Goal: Information Seeking & Learning: Learn about a topic

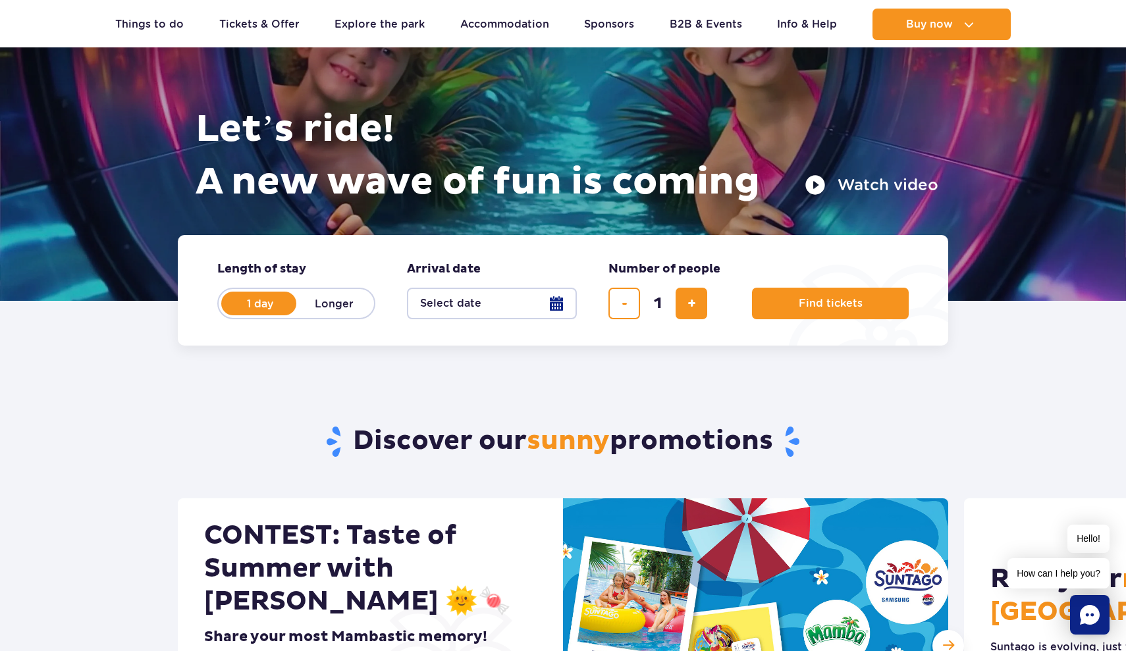
scroll to position [118, 0]
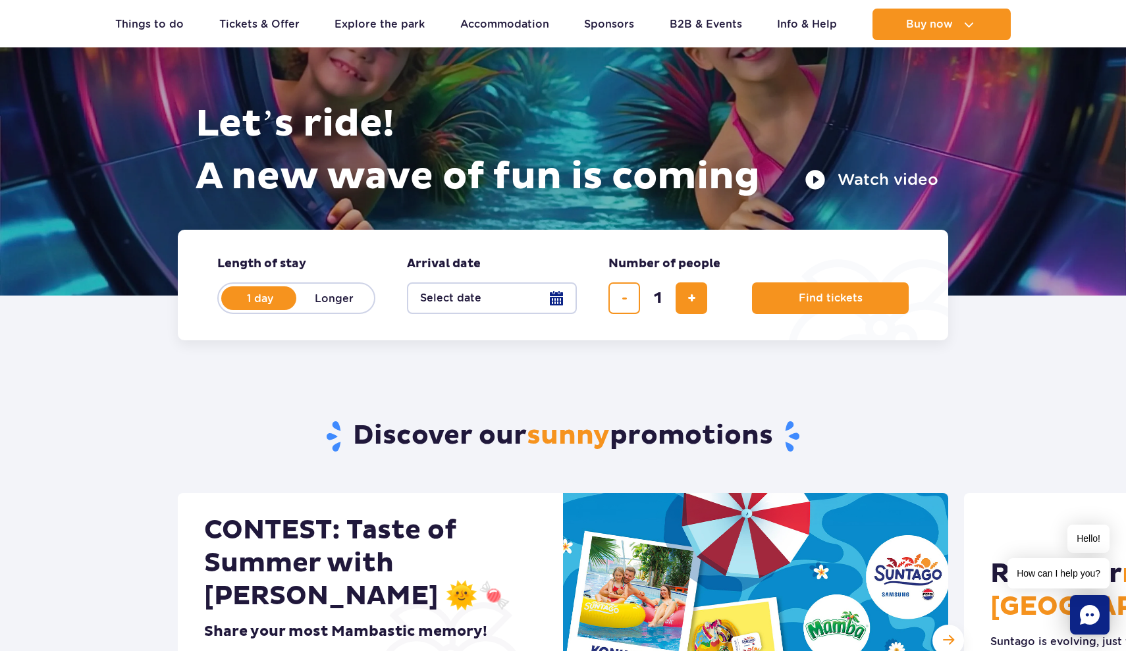
click at [344, 300] on label "Longer" at bounding box center [333, 298] width 75 height 28
click at [311, 309] on input "Longer" at bounding box center [303, 310] width 14 height 3
radio input "false"
radio input "true"
click at [275, 304] on label "1 day" at bounding box center [260, 298] width 75 height 28
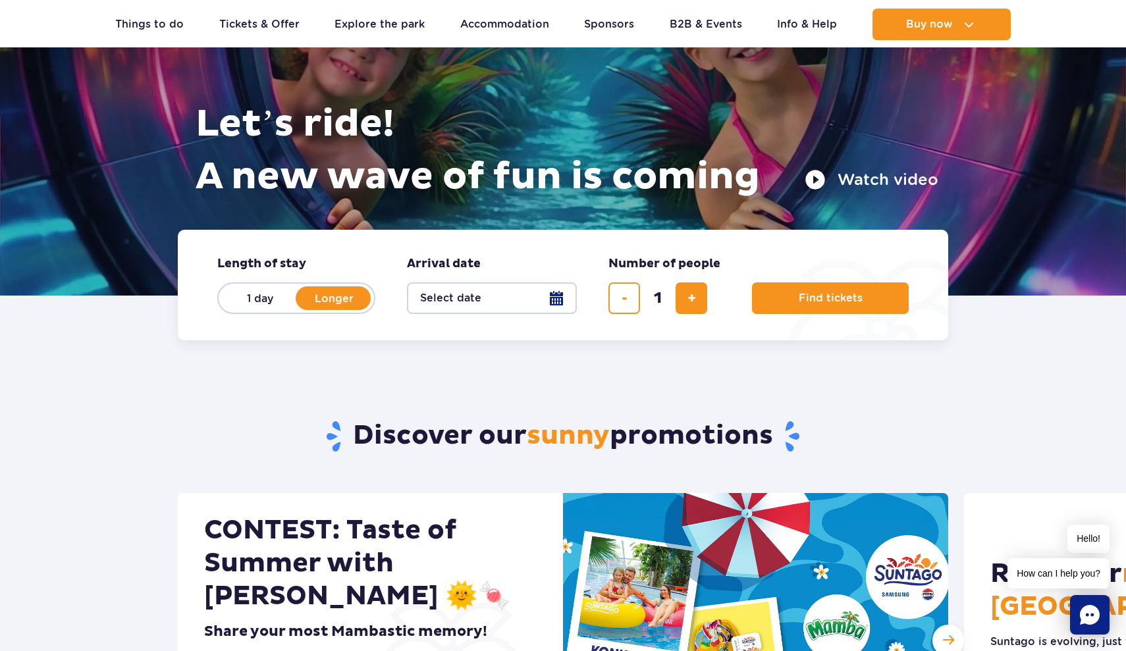
click at [237, 309] on input "1 day" at bounding box center [230, 310] width 14 height 3
radio input "true"
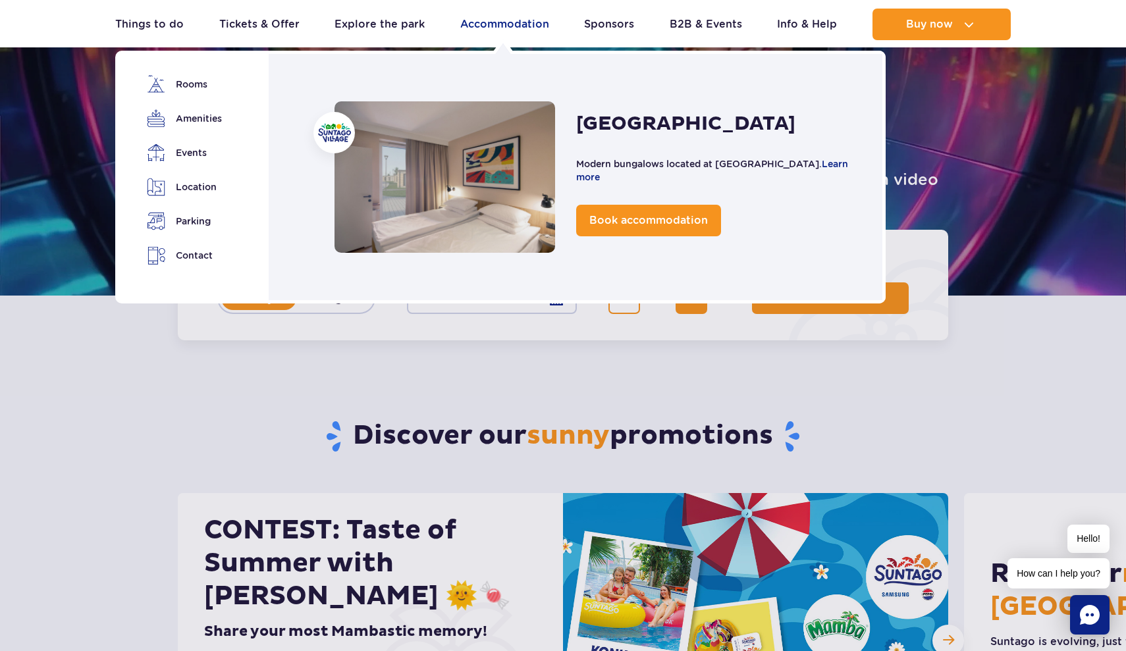
click at [521, 26] on link "Accommodation" at bounding box center [504, 25] width 89 height 32
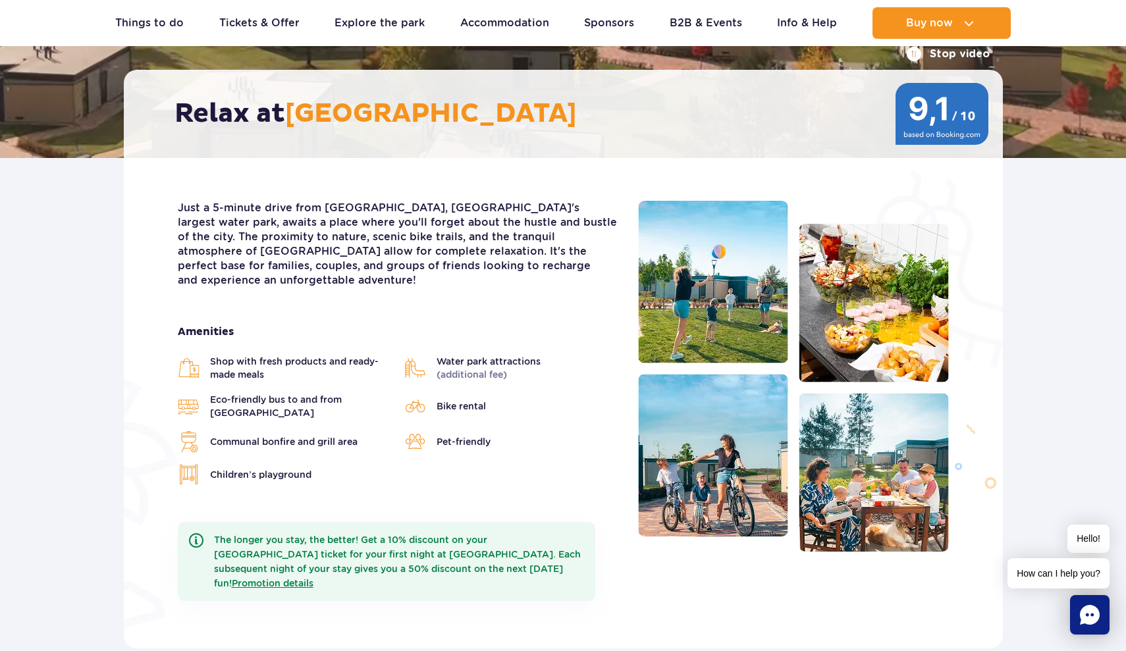
scroll to position [223, 0]
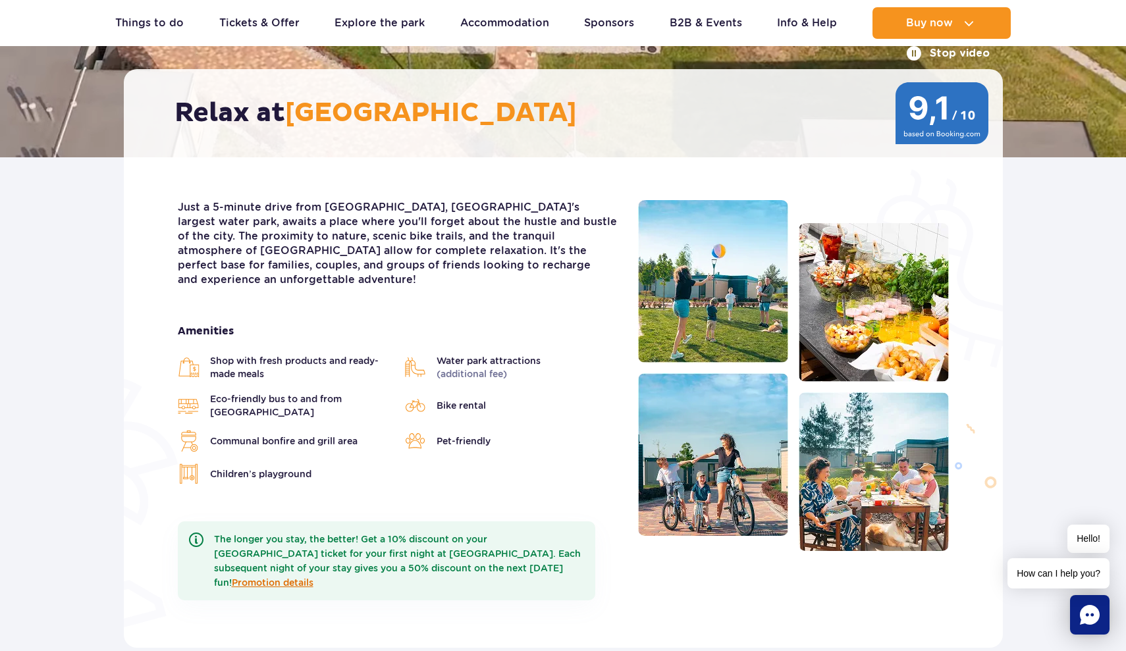
click at [313, 577] on link "Promotion details" at bounding box center [273, 582] width 82 height 11
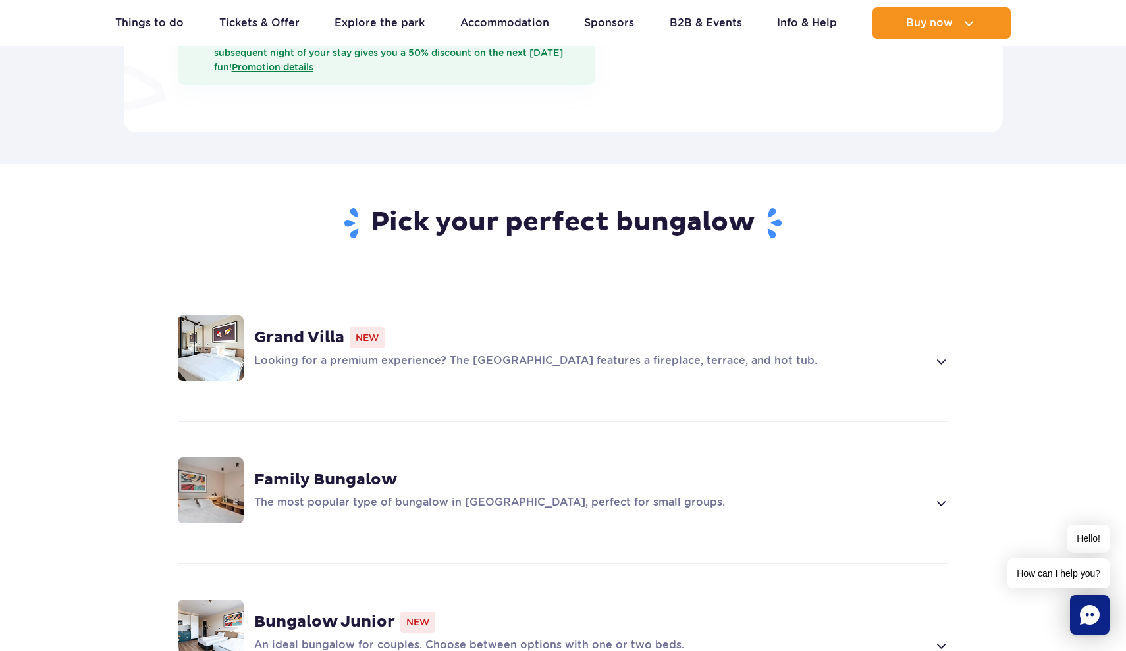
scroll to position [739, 0]
click at [939, 494] on span at bounding box center [940, 502] width 15 height 16
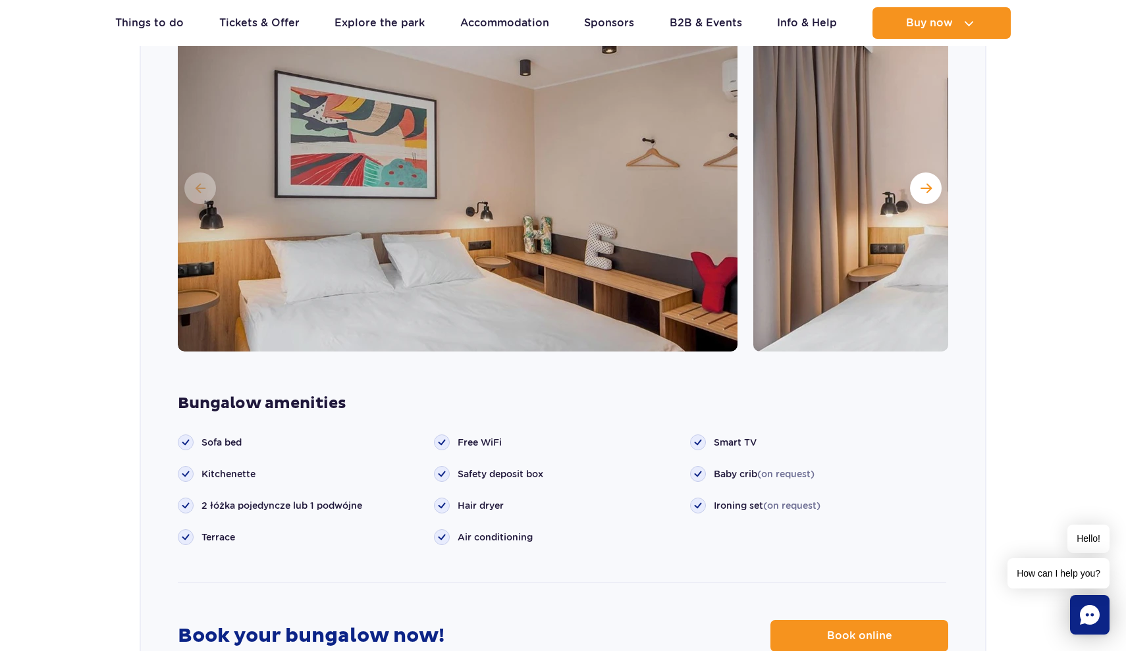
scroll to position [1306, 0]
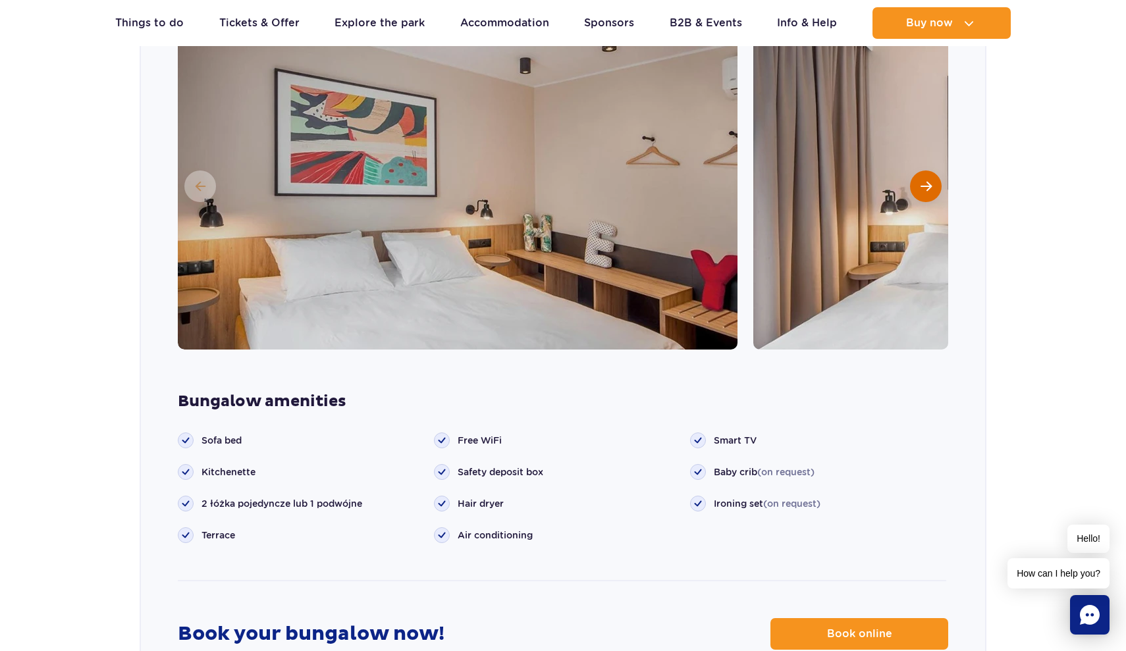
click at [926, 180] on span "Next slide" at bounding box center [925, 186] width 11 height 12
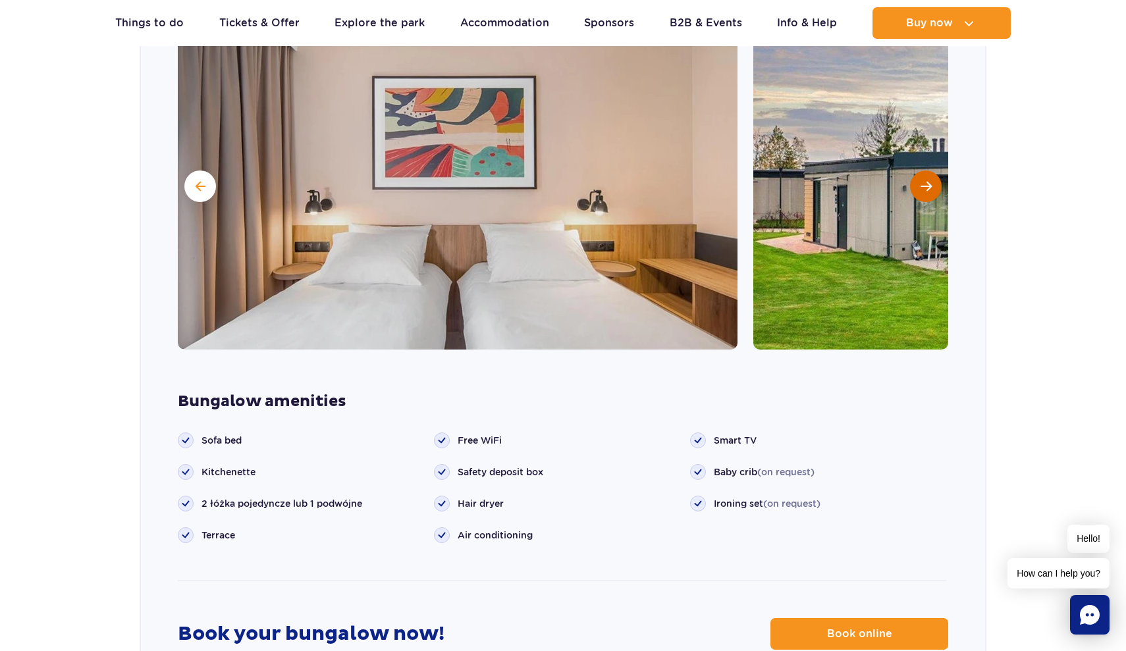
click at [926, 180] on span "Next slide" at bounding box center [925, 186] width 11 height 12
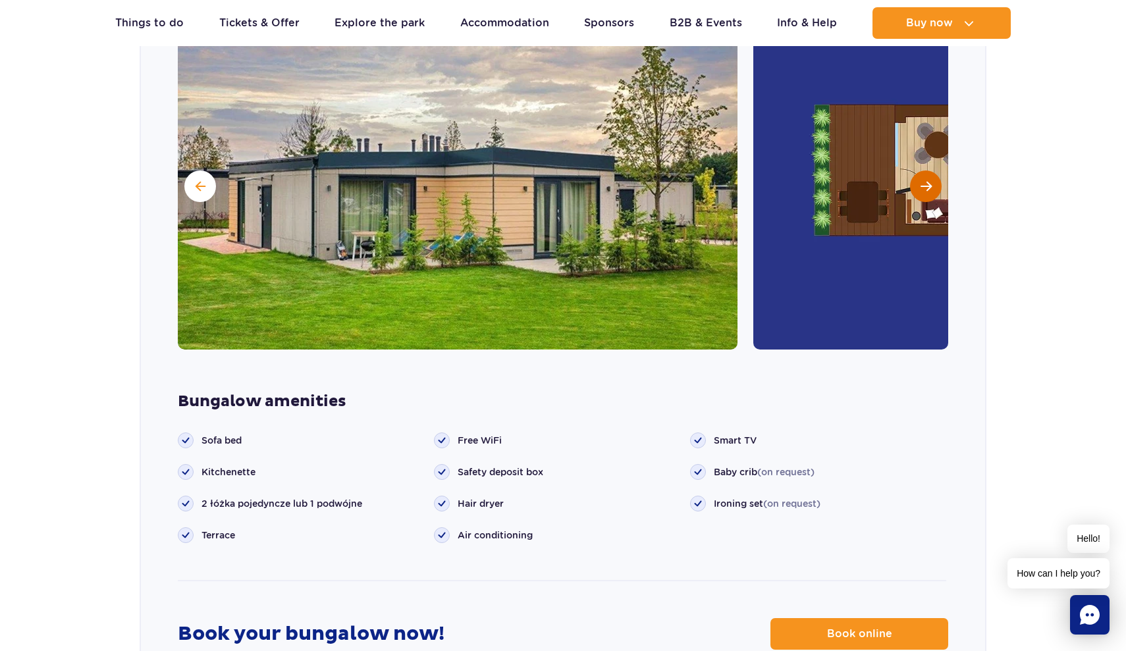
click at [926, 180] on span "Next slide" at bounding box center [925, 186] width 11 height 12
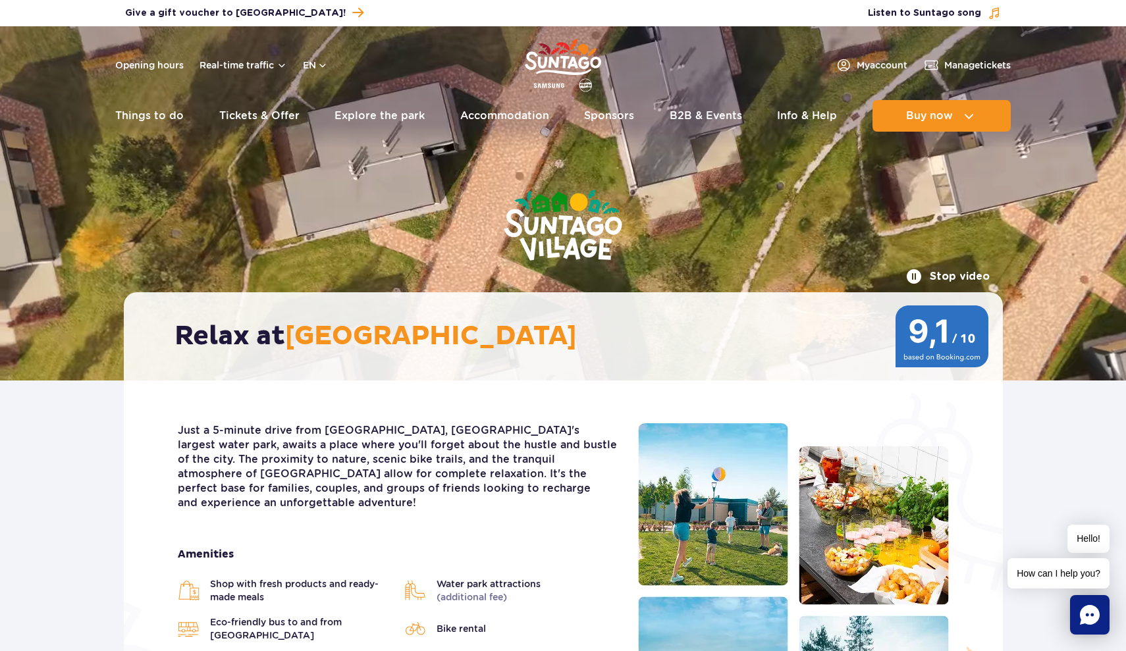
scroll to position [0, 0]
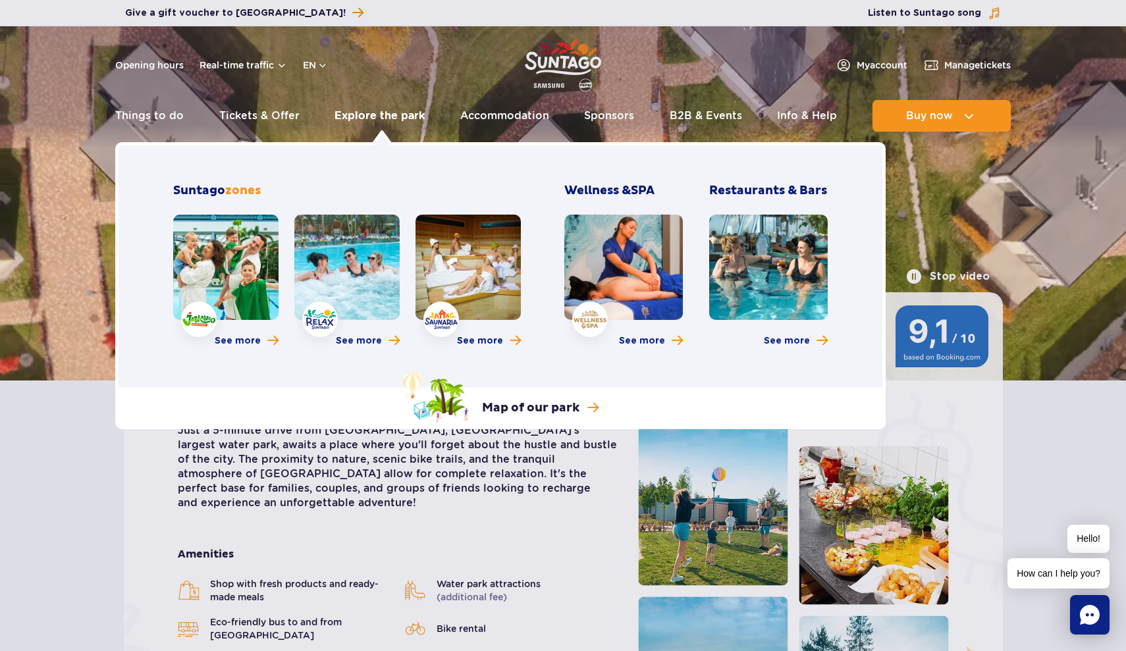
click at [362, 115] on link "Explore the park" at bounding box center [379, 116] width 90 height 32
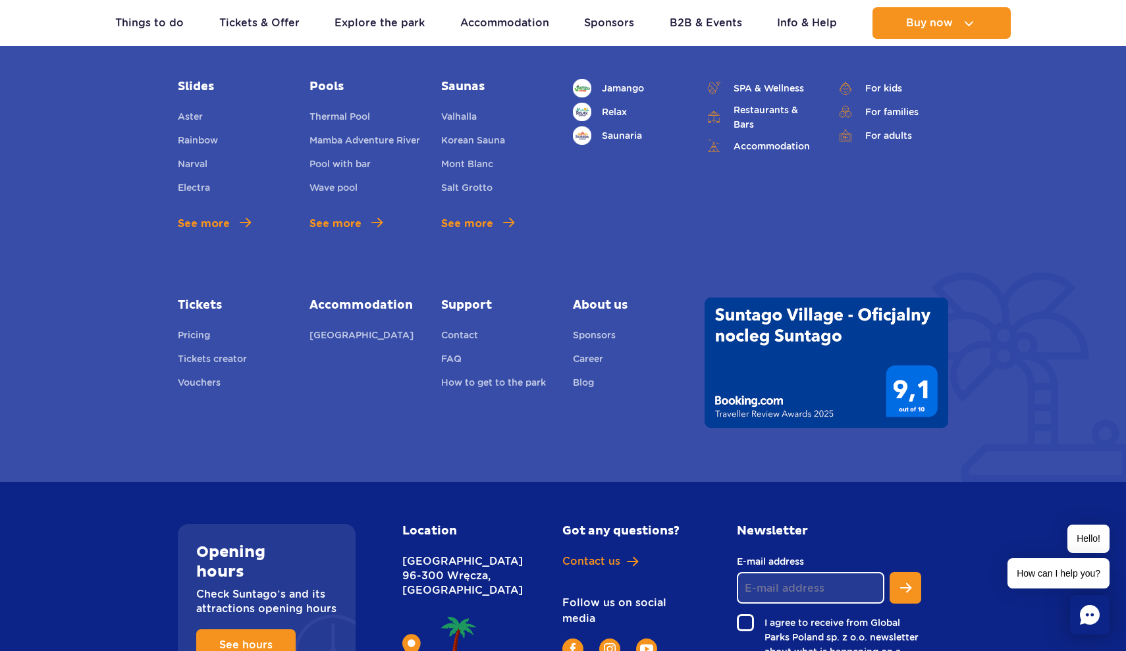
scroll to position [947, 0]
click at [791, 313] on img at bounding box center [826, 362] width 244 height 130
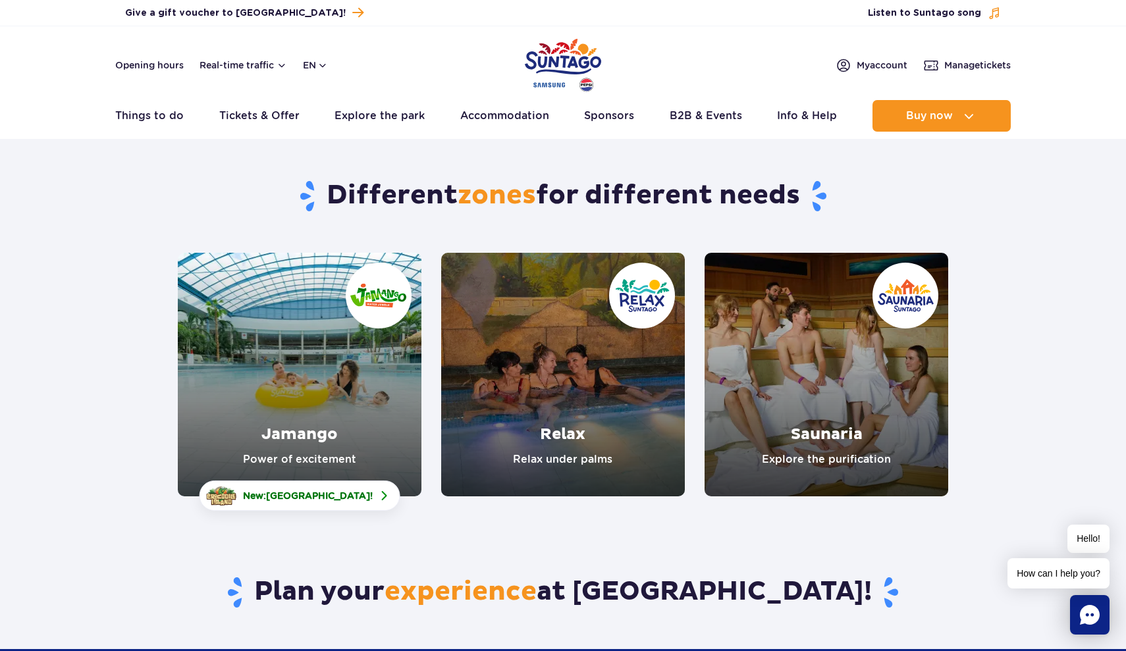
scroll to position [0, 0]
click at [316, 70] on button "en" at bounding box center [315, 65] width 25 height 13
click at [315, 123] on button "EN" at bounding box center [323, 120] width 38 height 13
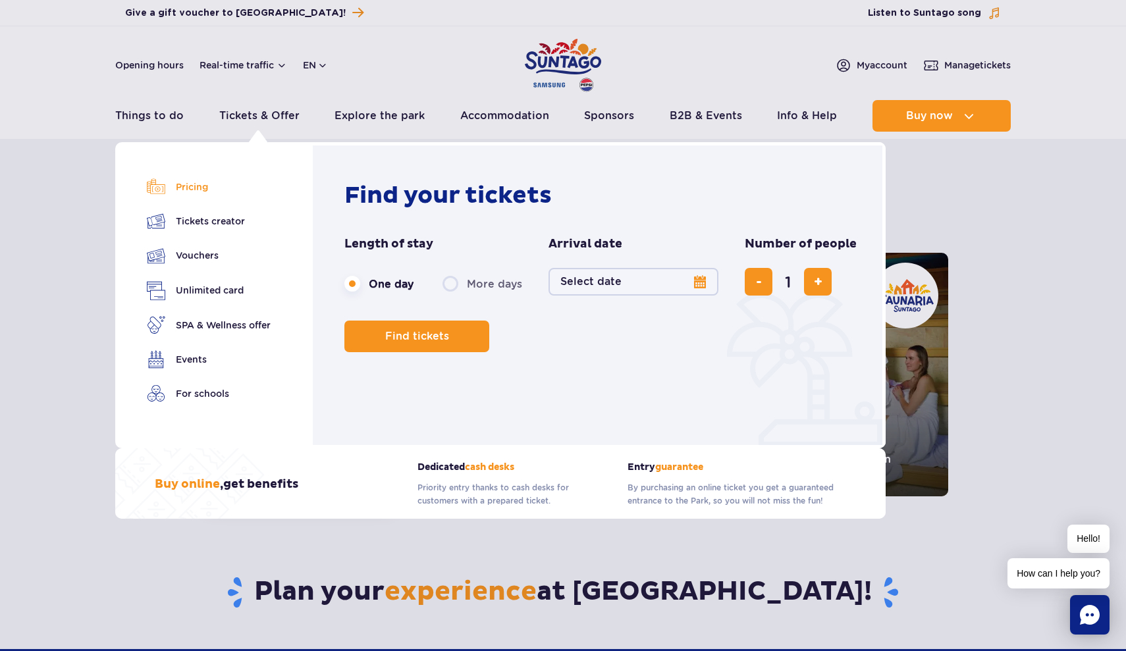
click at [194, 184] on link "Pricing" at bounding box center [209, 187] width 124 height 18
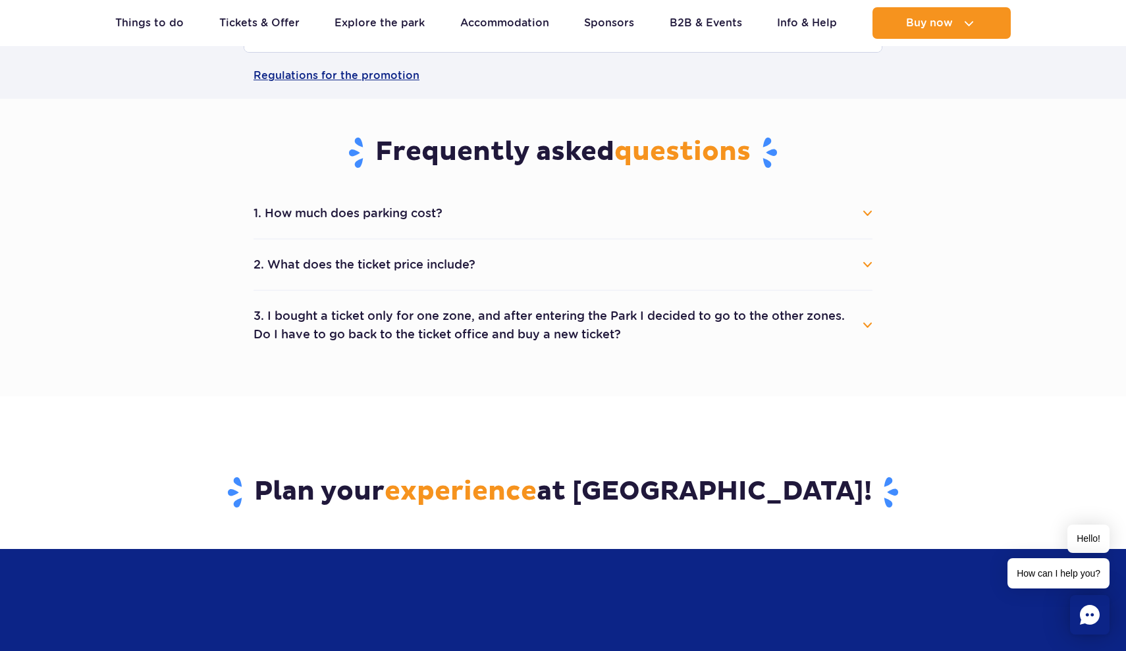
scroll to position [643, 0]
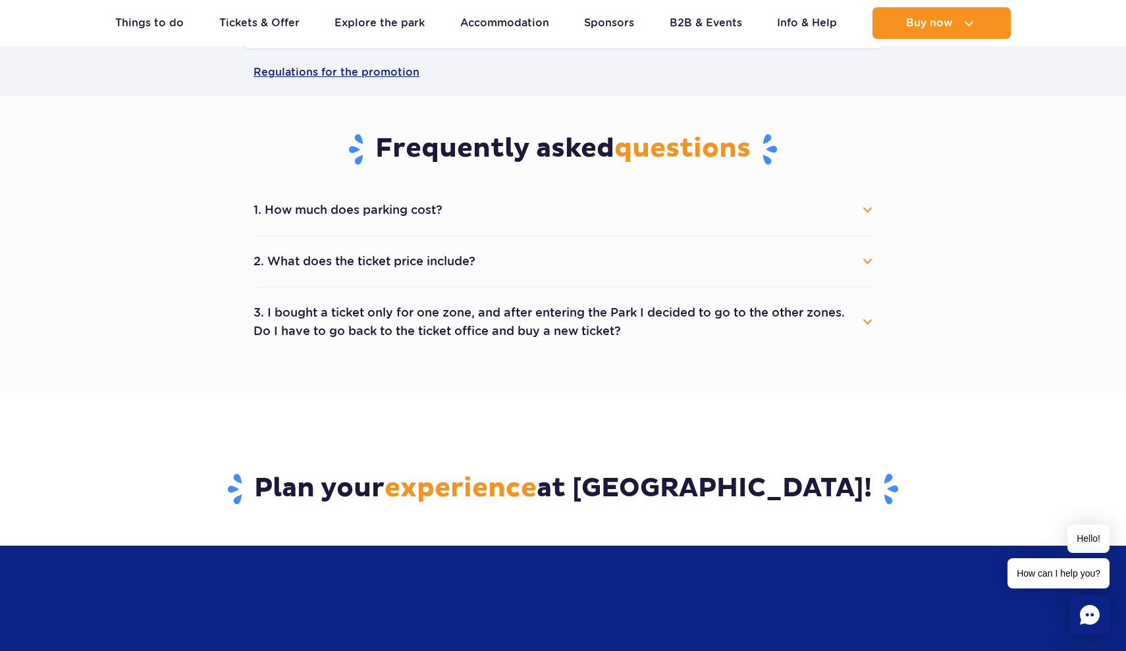
click at [526, 265] on button "2. What does the ticket price include?" at bounding box center [562, 261] width 619 height 29
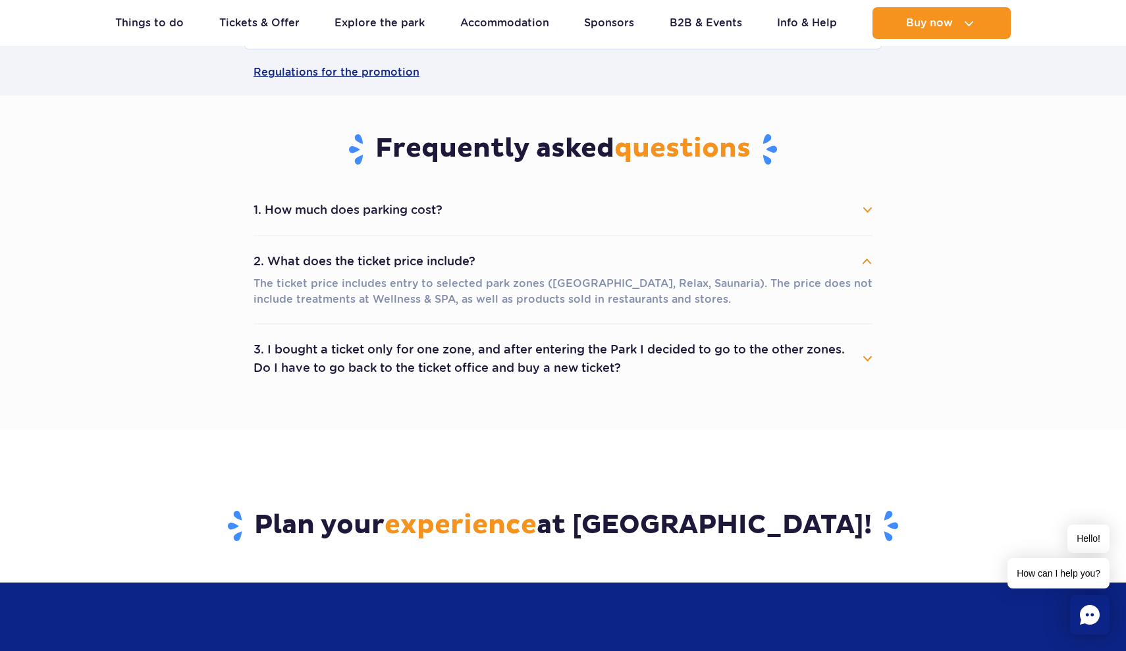
click at [535, 211] on button "1. How much does parking cost?" at bounding box center [562, 210] width 619 height 29
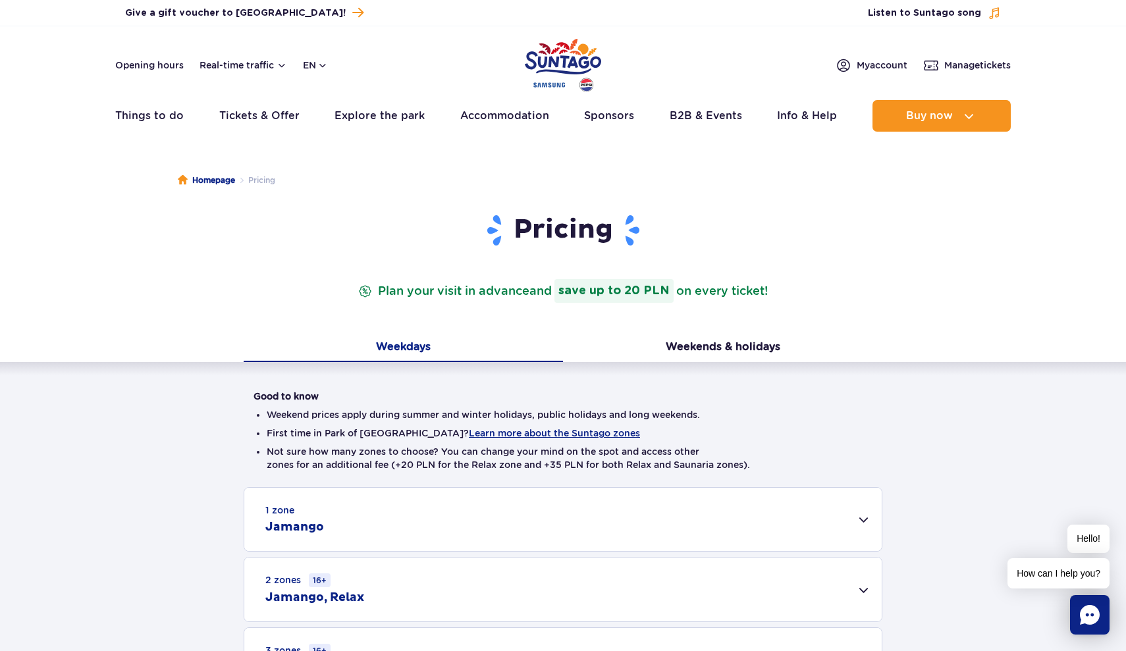
scroll to position [0, 0]
click at [163, 68] on link "Opening hours" at bounding box center [149, 65] width 68 height 13
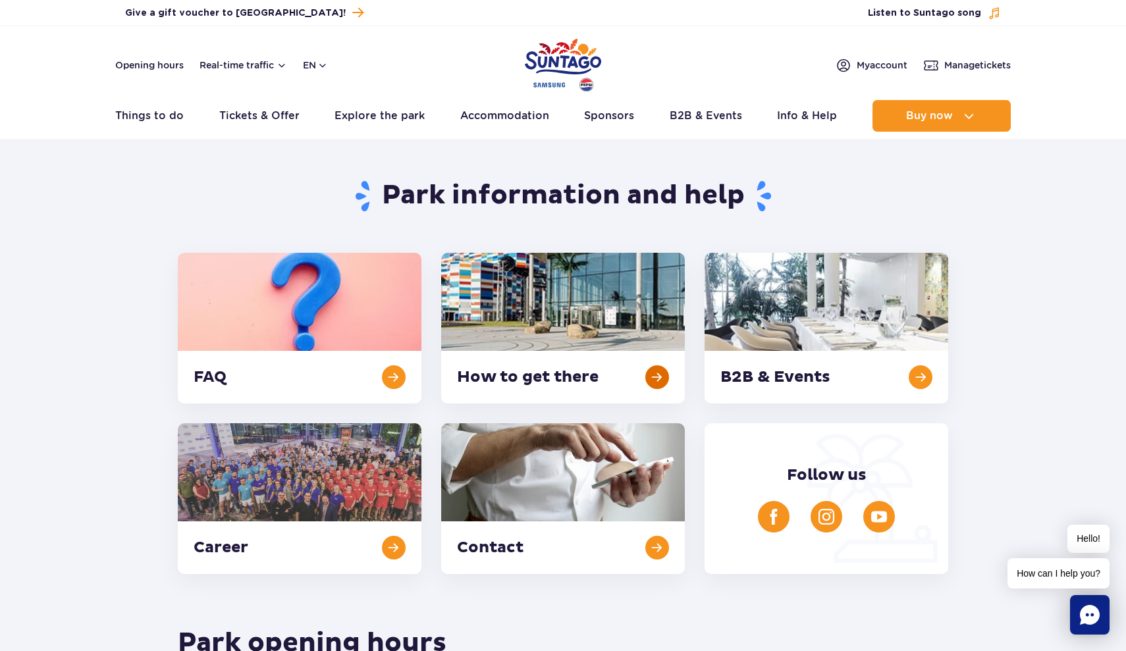
click at [657, 381] on link at bounding box center [563, 328] width 244 height 151
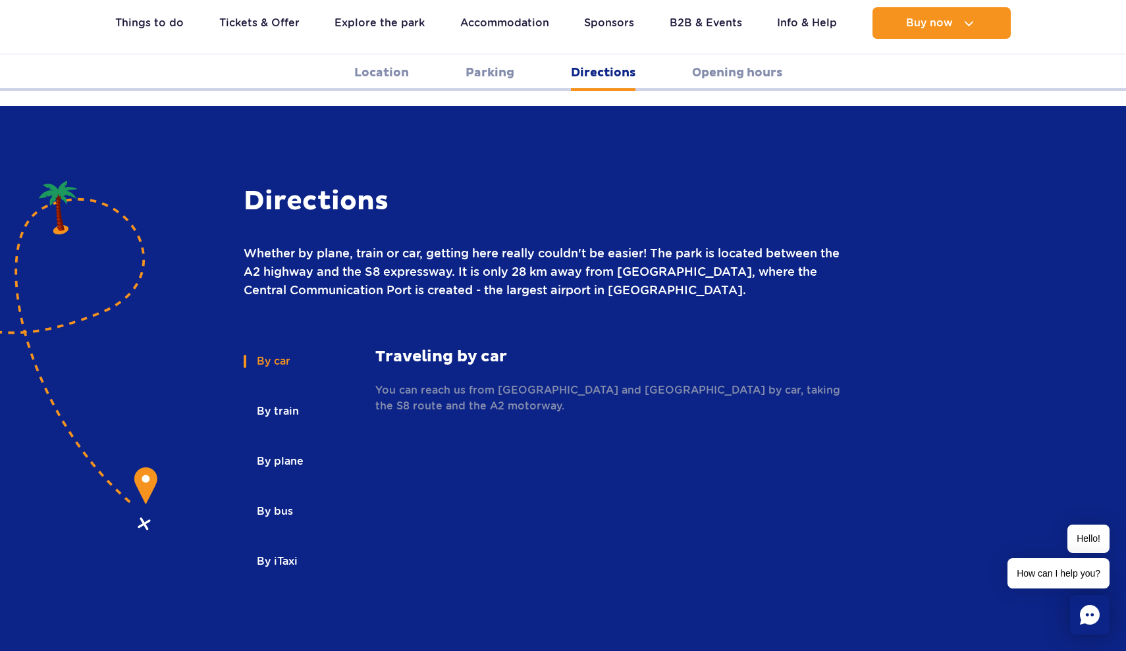
scroll to position [1722, 0]
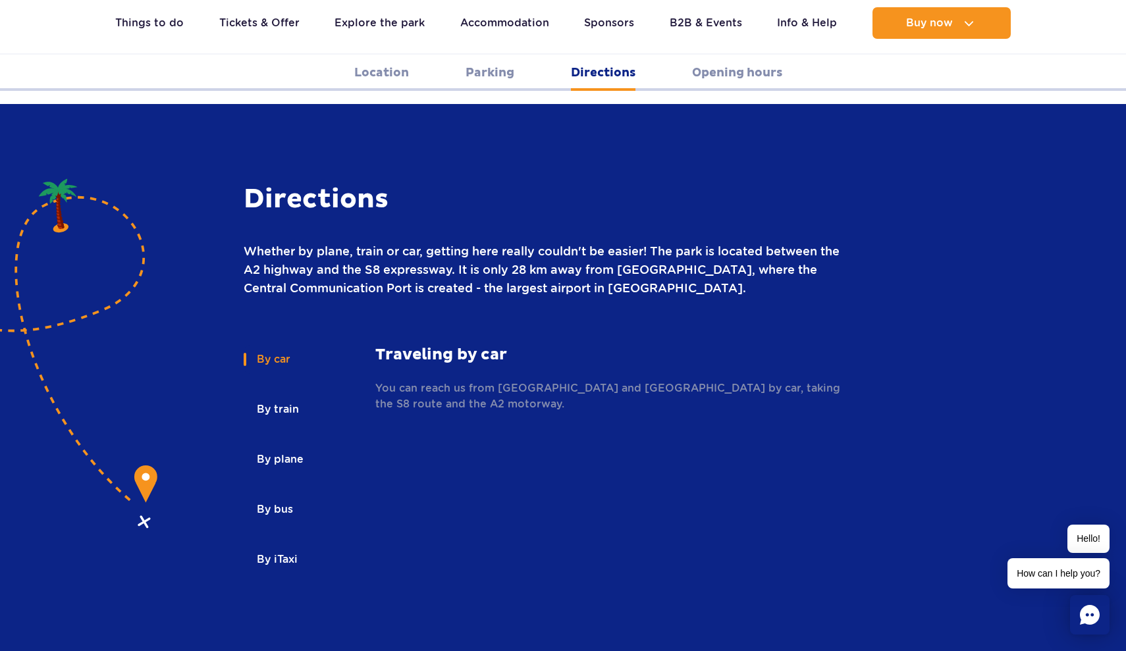
click at [280, 345] on button "By car" at bounding box center [273, 359] width 58 height 29
click at [286, 395] on button "By train" at bounding box center [277, 409] width 66 height 29
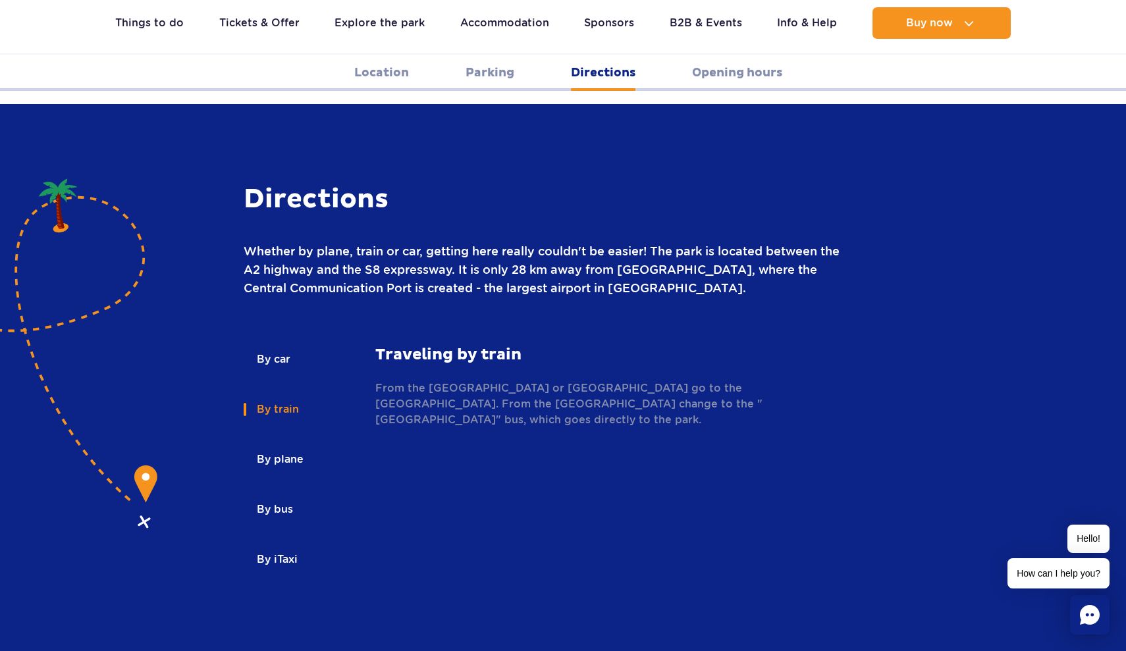
click at [285, 445] on button "By plane" at bounding box center [279, 459] width 71 height 29
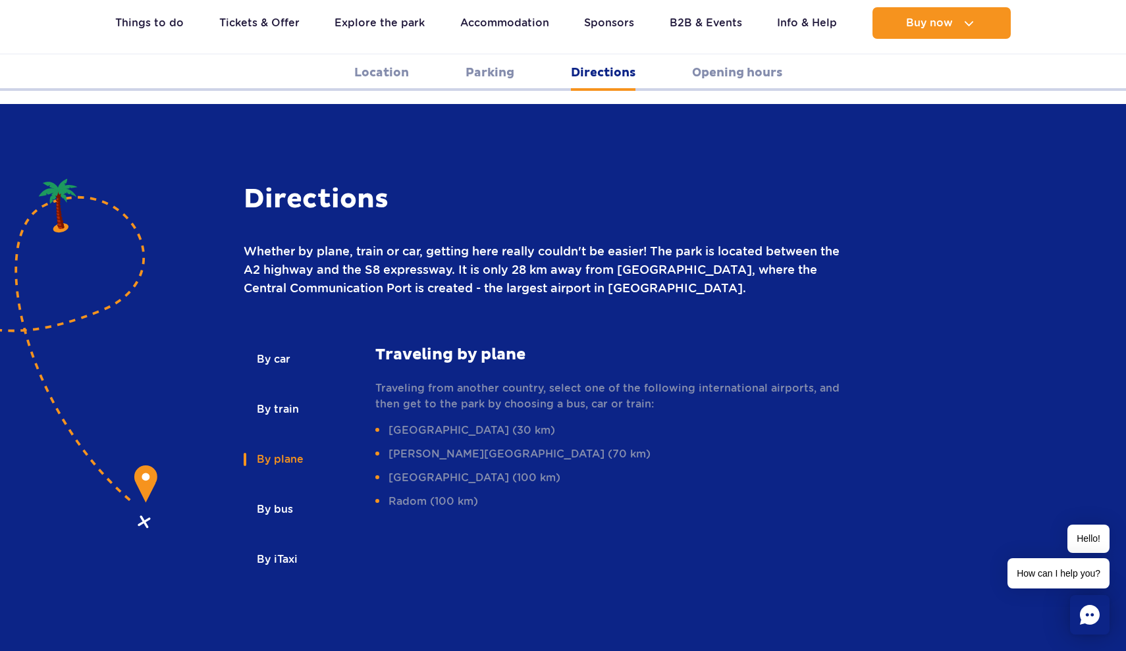
click at [286, 495] on button "By bus" at bounding box center [274, 509] width 61 height 29
